Goal: Transaction & Acquisition: Purchase product/service

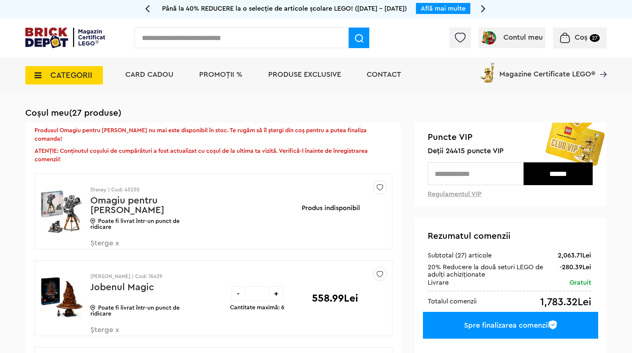
click at [113, 239] on span "Șterge x" at bounding box center [133, 247] width 86 height 16
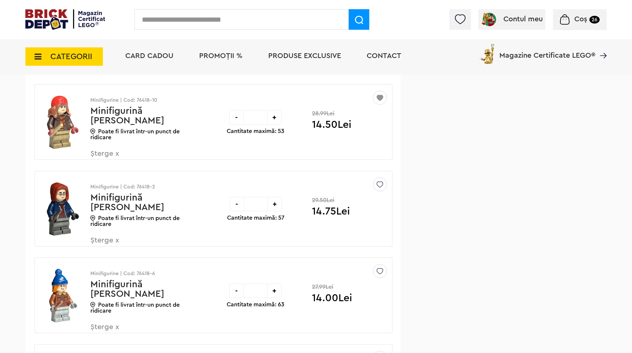
scroll to position [380, 0]
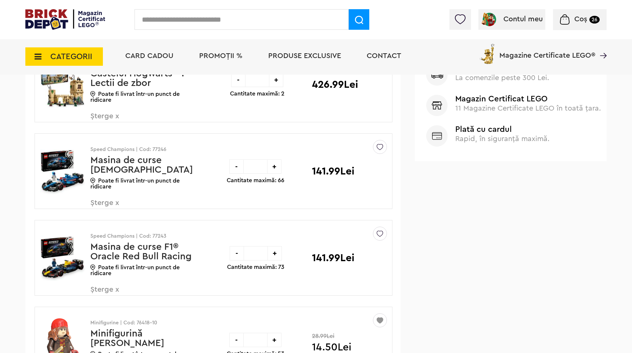
click at [109, 286] on span "Șterge x" at bounding box center [133, 294] width 86 height 16
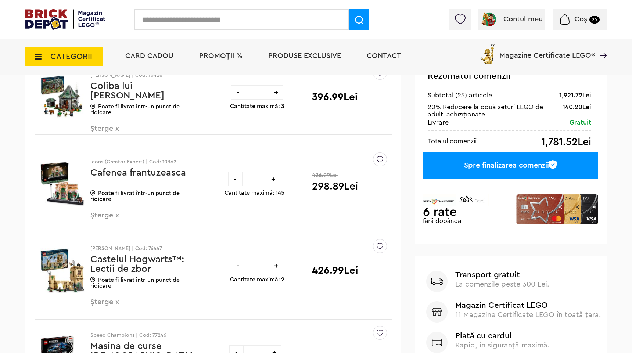
scroll to position [234, 0]
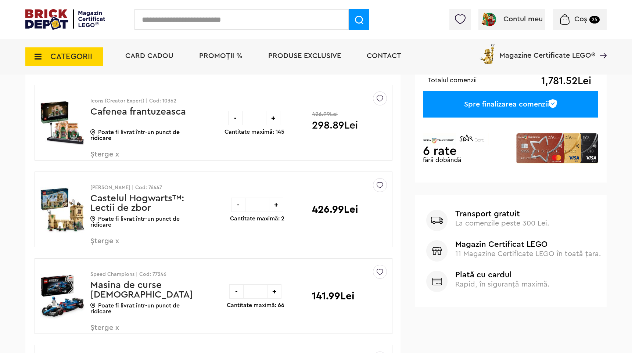
click at [111, 154] on span "Șterge x" at bounding box center [133, 159] width 86 height 16
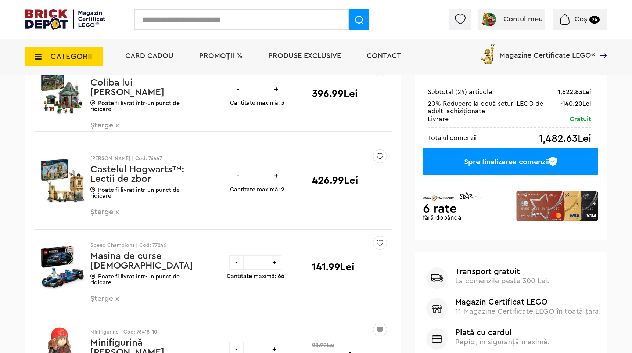
click at [112, 299] on span "Șterge x" at bounding box center [133, 303] width 86 height 16
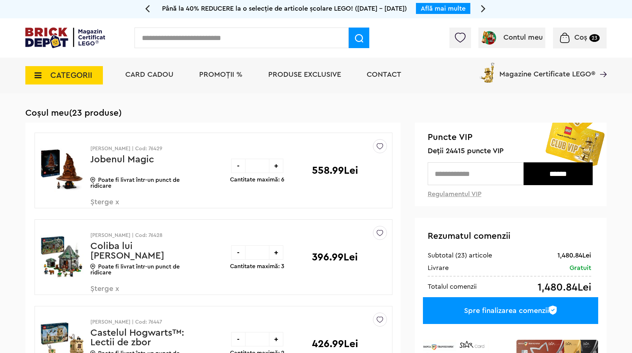
click at [481, 8] on icon at bounding box center [483, 8] width 5 height 13
click at [480, 8] on div "Cadou VIP 40770 la achiziții LEGO [PERSON_NAME] de minim 445 lei! (1-30.9.2025)…" at bounding box center [316, 9] width 331 height 18
click at [483, 6] on icon at bounding box center [483, 8] width 5 height 13
click at [481, 6] on icon at bounding box center [483, 8] width 5 height 13
drag, startPoint x: 420, startPoint y: 50, endPoint x: 399, endPoint y: 14, distance: 41.8
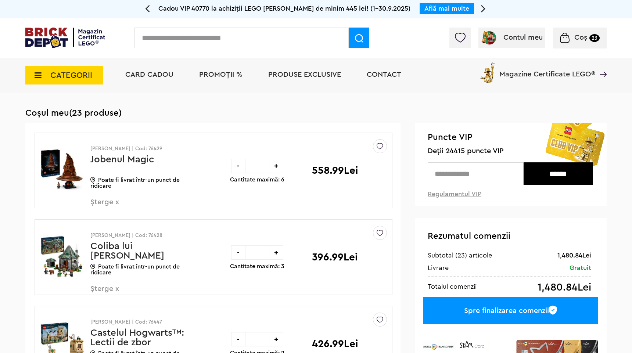
click at [420, 50] on div "Contul meu Contul meu Comenzile mele Date personale Adrese Parolă Listă dorințe…" at bounding box center [316, 37] width 632 height 39
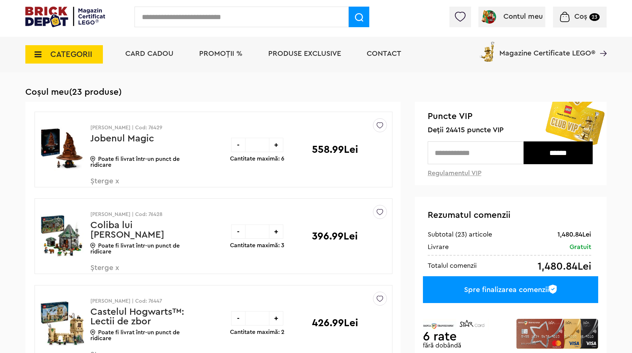
scroll to position [66, 0]
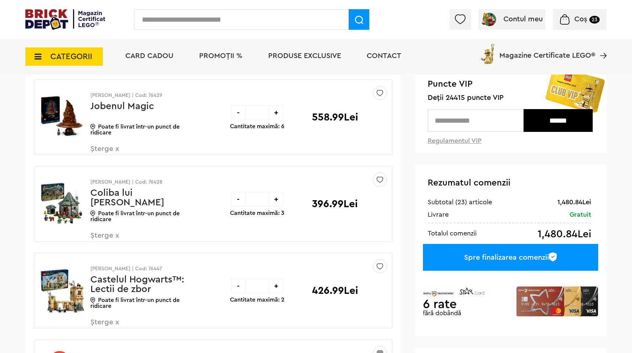
click at [109, 147] on span "Șterge x" at bounding box center [133, 153] width 86 height 16
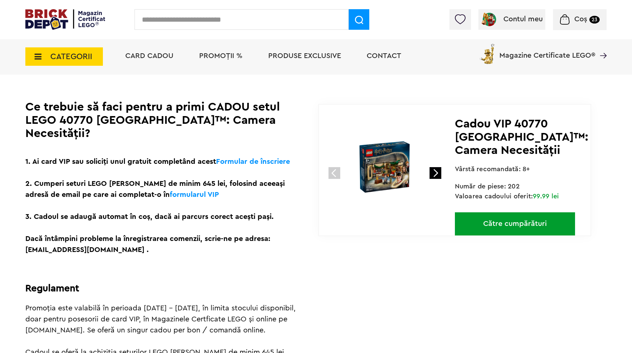
scroll to position [211, 0]
